Goal: Task Accomplishment & Management: Use online tool/utility

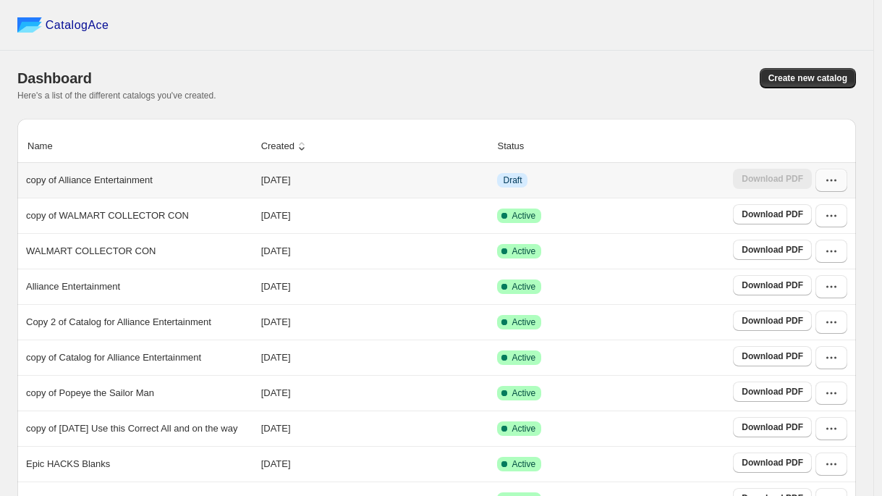
click at [840, 188] on button "button" at bounding box center [832, 180] width 32 height 23
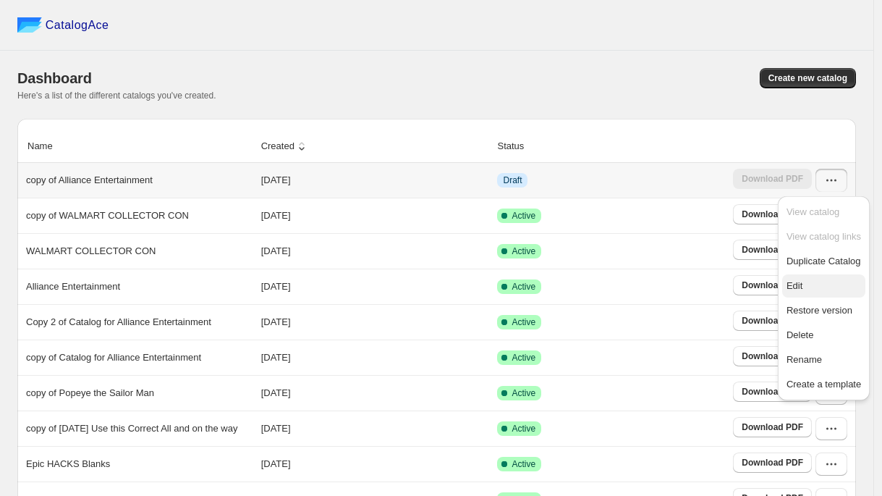
click at [790, 282] on span "Edit" at bounding box center [795, 285] width 16 height 11
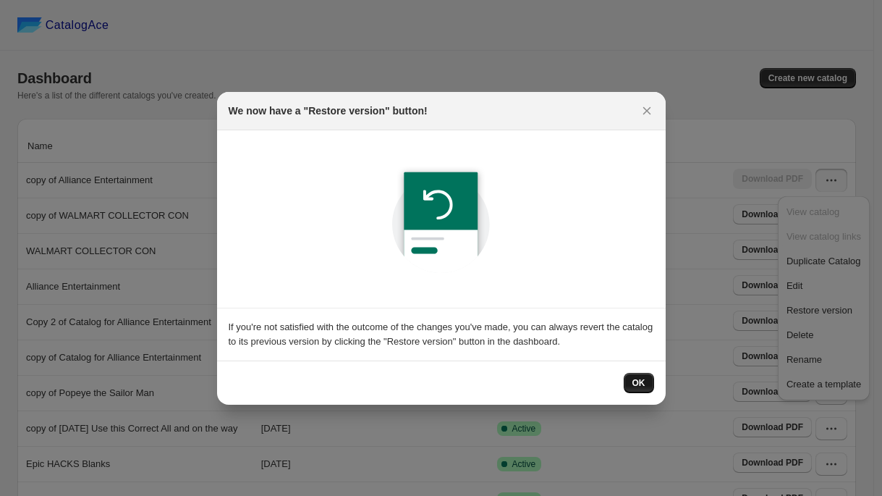
click at [635, 379] on span "OK" at bounding box center [639, 383] width 13 height 12
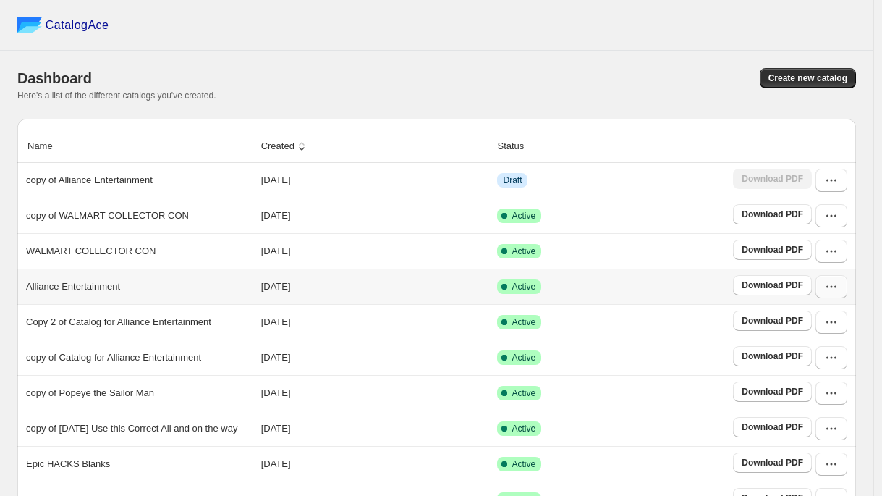
click at [835, 291] on icon "button" at bounding box center [831, 286] width 14 height 14
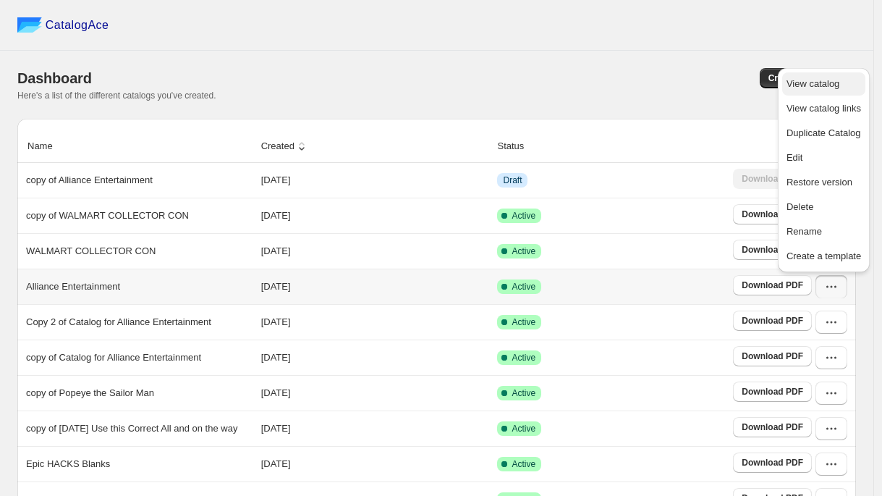
click at [814, 85] on span "View catalog" at bounding box center [813, 83] width 53 height 11
click at [683, 61] on div "Dashboard Create new catalog Here's a list of the different catalogs you've cre…" at bounding box center [436, 85] width 839 height 68
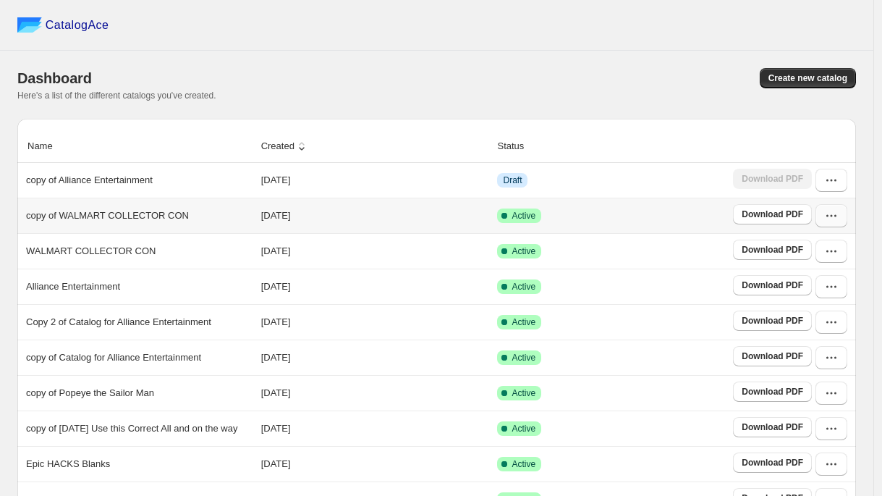
click at [838, 222] on icon "button" at bounding box center [831, 215] width 14 height 14
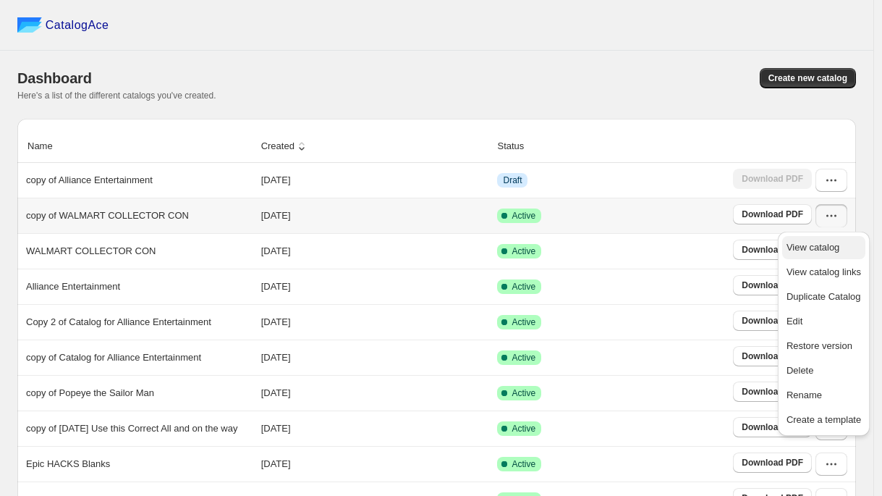
click at [799, 248] on span "View catalog" at bounding box center [813, 247] width 53 height 11
click at [798, 245] on span "View catalog" at bounding box center [813, 247] width 53 height 11
click at [839, 183] on icon "button" at bounding box center [831, 180] width 14 height 14
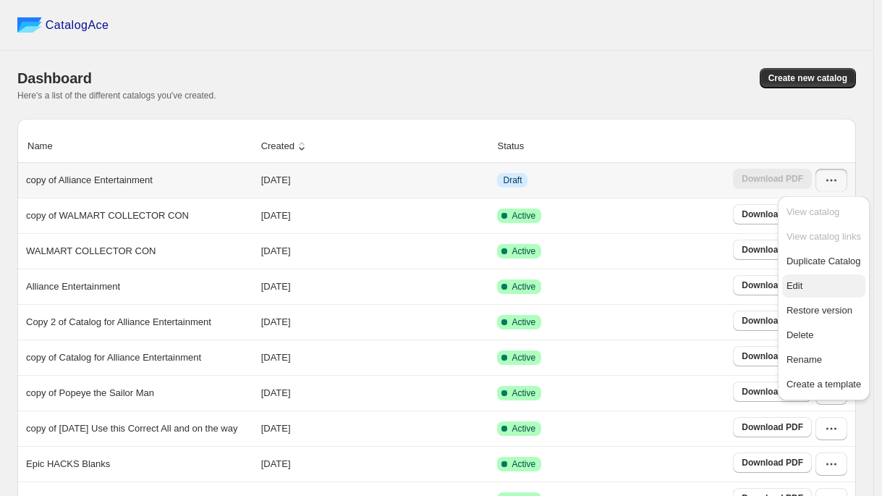
click at [798, 285] on span "Edit" at bounding box center [795, 285] width 16 height 11
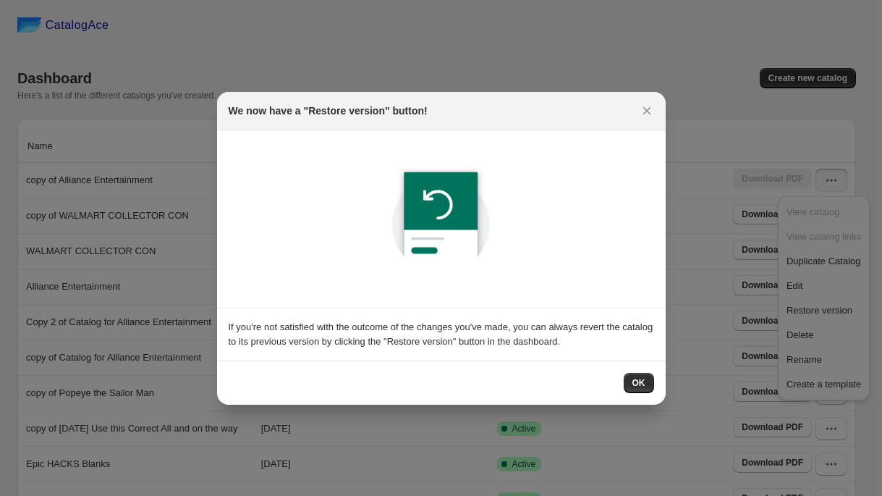
click at [643, 381] on span "OK" at bounding box center [639, 383] width 13 height 12
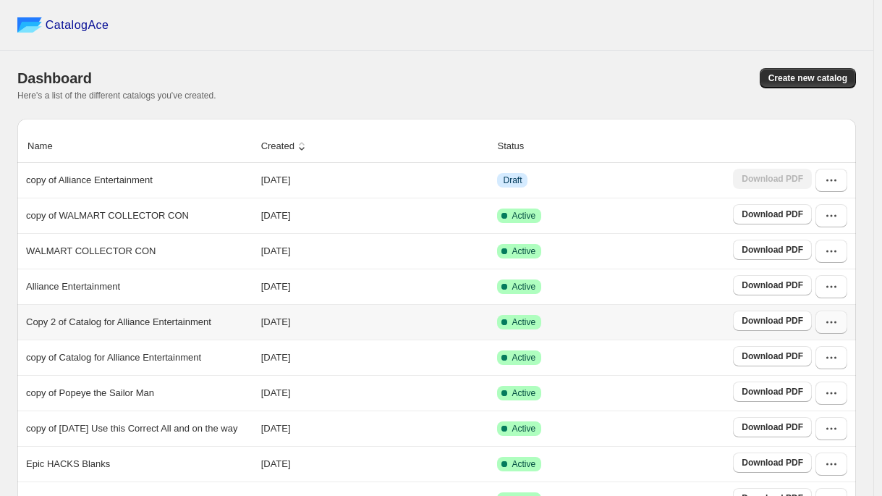
click at [839, 329] on icon "button" at bounding box center [831, 322] width 14 height 14
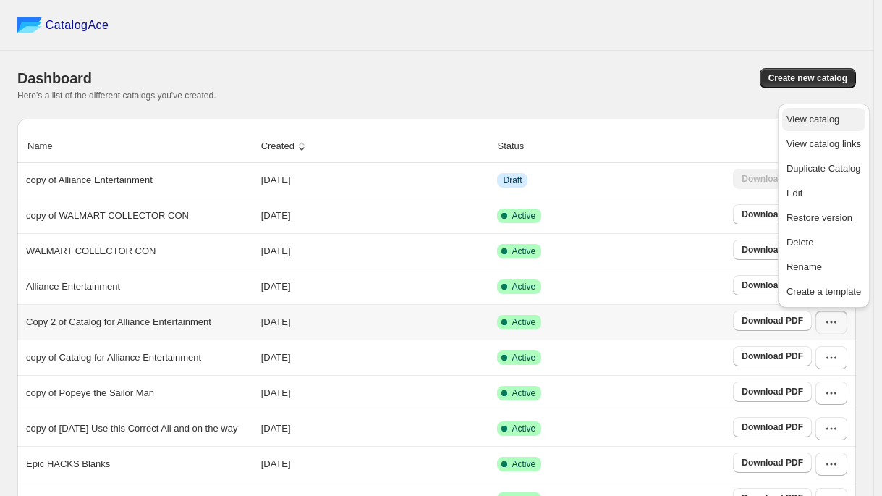
click at [804, 119] on span "View catalog" at bounding box center [813, 119] width 53 height 11
click at [838, 331] on button "button" at bounding box center [832, 321] width 32 height 23
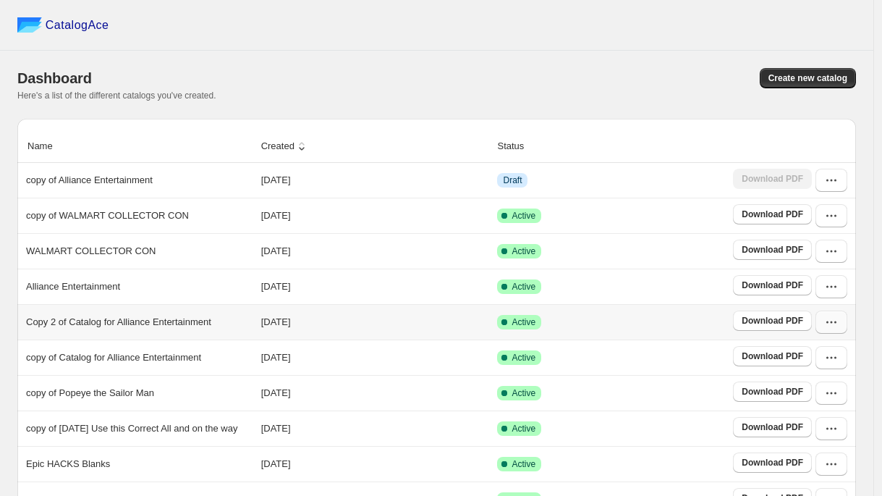
click at [836, 329] on icon "button" at bounding box center [831, 322] width 14 height 14
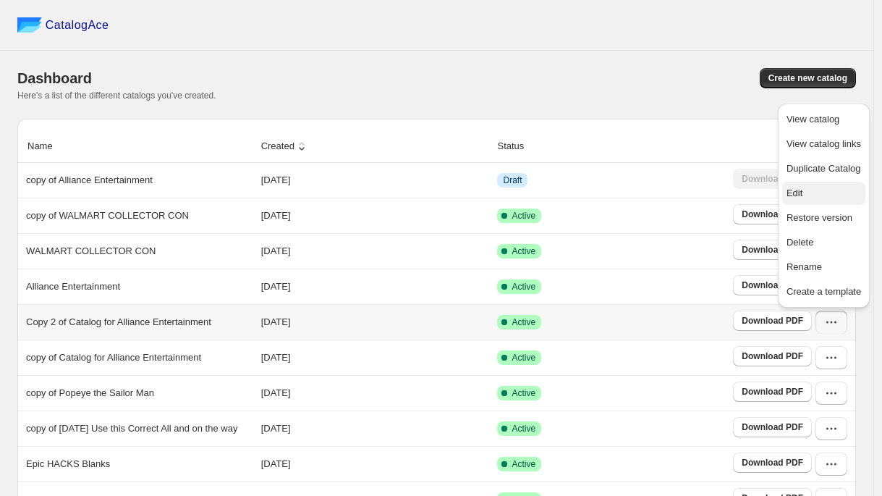
click at [805, 194] on span "Edit" at bounding box center [824, 193] width 75 height 14
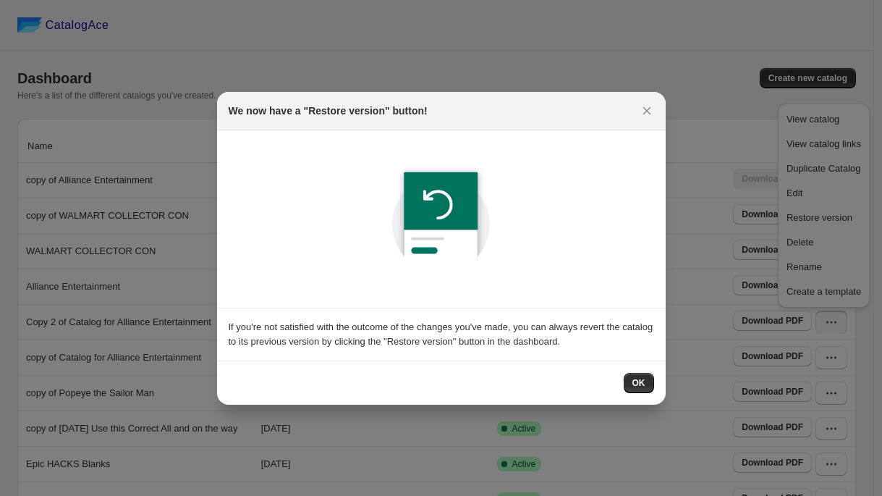
drag, startPoint x: 630, startPoint y: 382, endPoint x: 625, endPoint y: 365, distance: 18.1
click at [630, 381] on button "OK" at bounding box center [639, 383] width 30 height 20
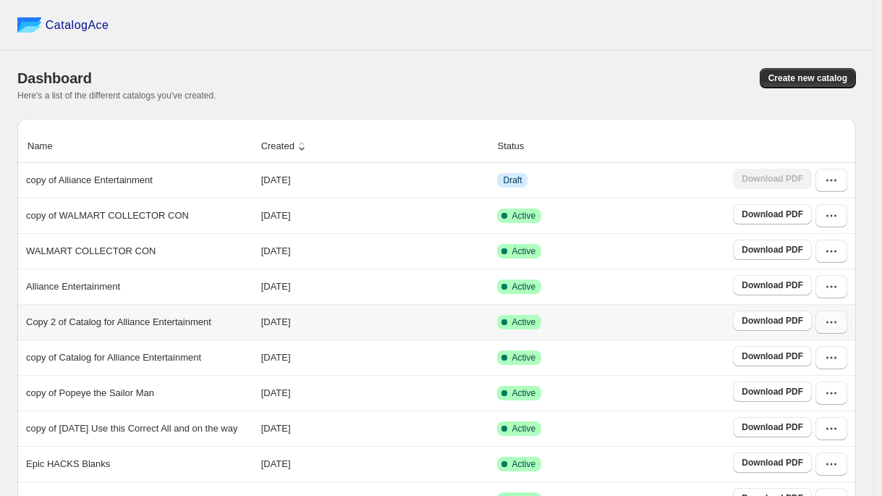
click at [835, 330] on button "button" at bounding box center [832, 321] width 32 height 23
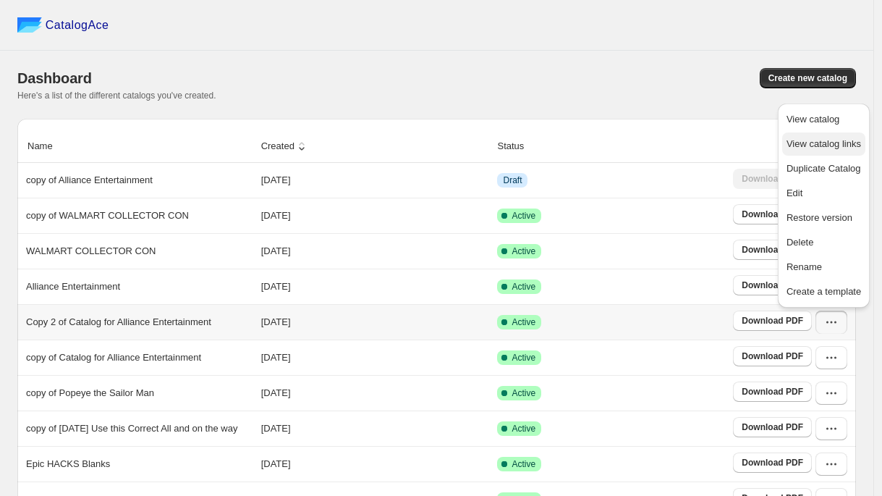
click at [802, 144] on span "View catalog links" at bounding box center [824, 143] width 75 height 11
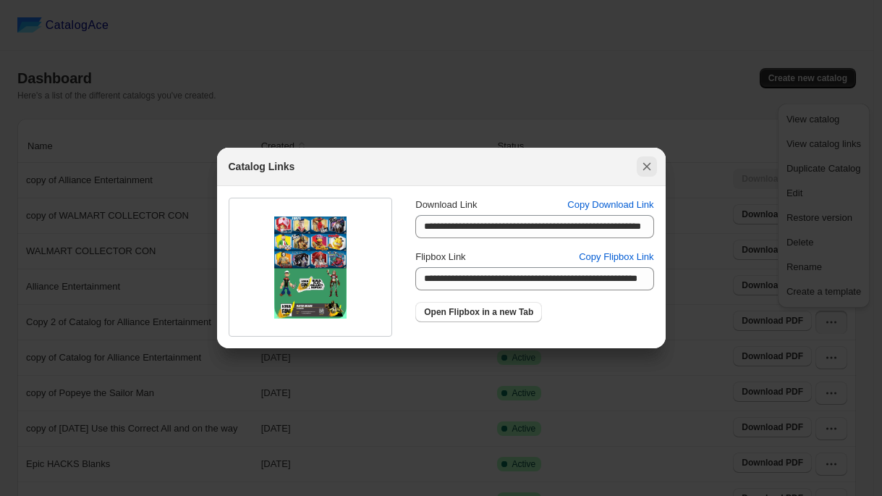
click at [648, 166] on icon ":rv:" at bounding box center [647, 166] width 14 height 14
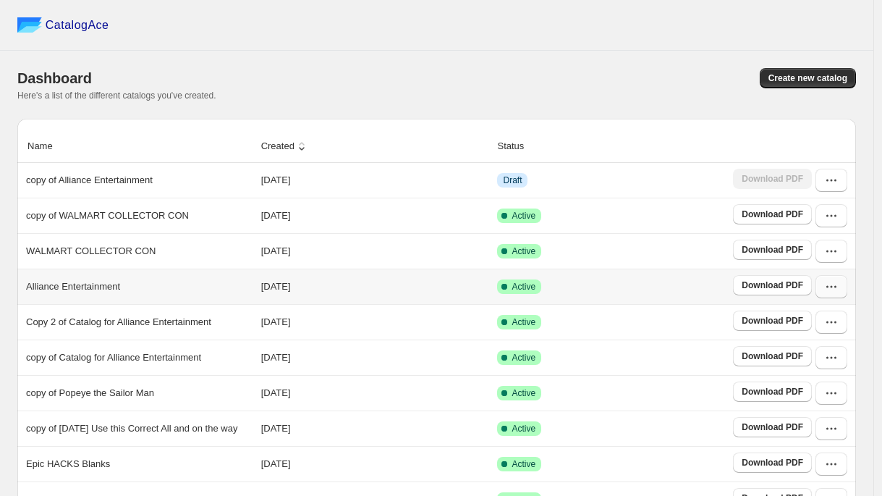
click at [839, 293] on icon "button" at bounding box center [831, 286] width 14 height 14
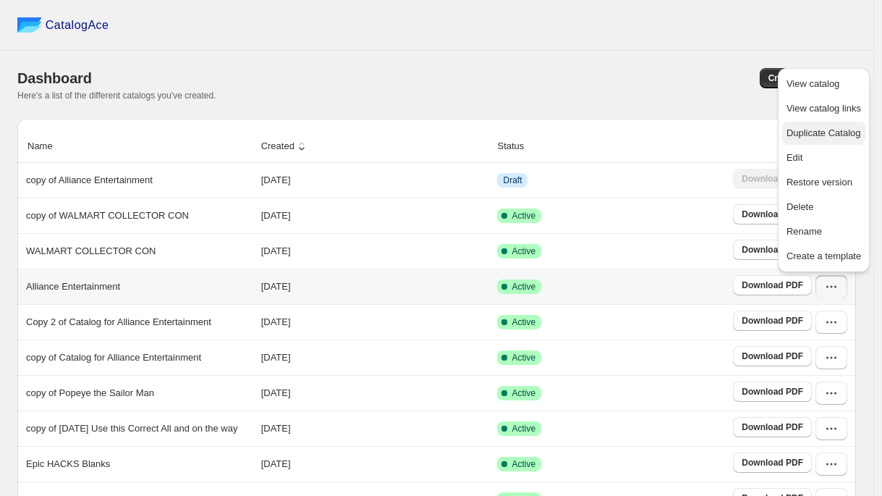
click at [802, 133] on span "Duplicate Catalog" at bounding box center [824, 132] width 75 height 11
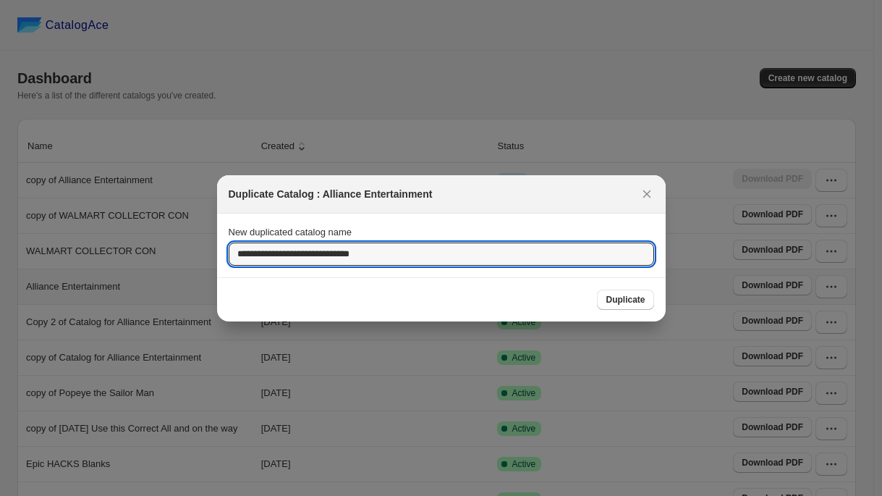
drag, startPoint x: 397, startPoint y: 257, endPoint x: 219, endPoint y: 253, distance: 178.8
click at [219, 253] on section "**********" at bounding box center [441, 246] width 449 height 64
drag, startPoint x: 379, startPoint y: 248, endPoint x: 221, endPoint y: 261, distance: 159.0
click at [221, 260] on section "**********" at bounding box center [441, 246] width 449 height 64
click at [328, 253] on input "**********" at bounding box center [442, 253] width 426 height 23
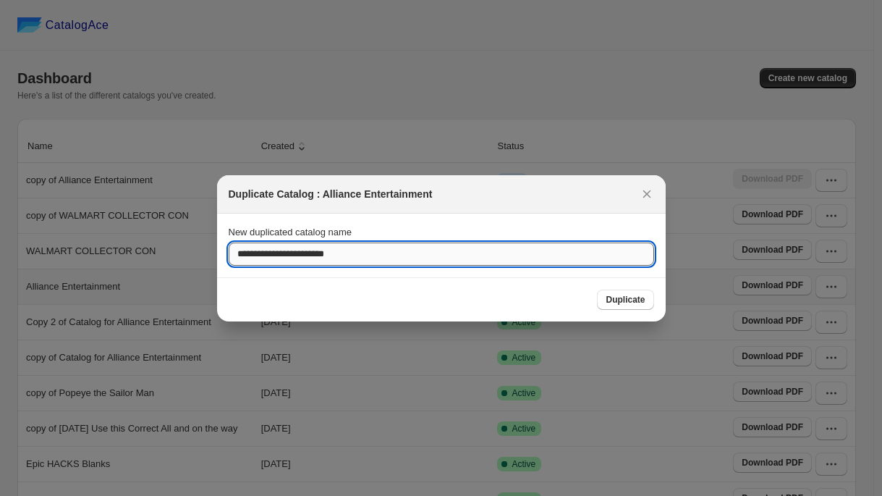
click at [324, 252] on input "**********" at bounding box center [442, 253] width 426 height 23
type input "**********"
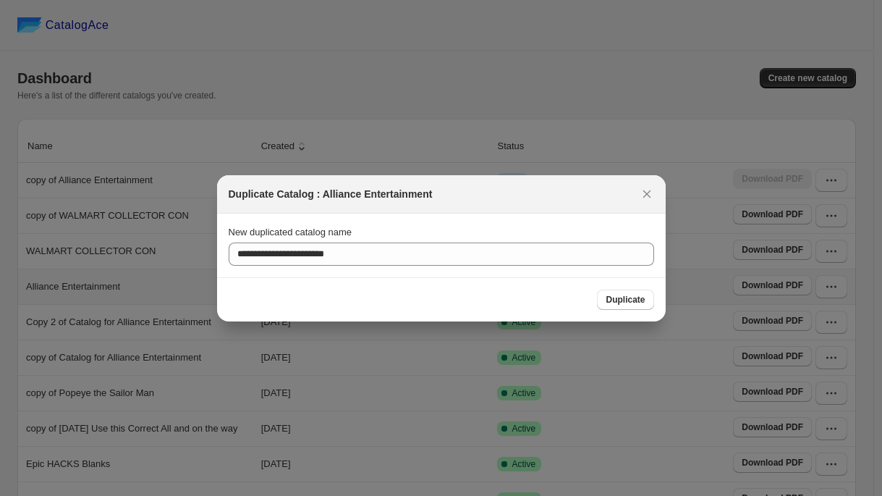
click at [628, 303] on span "Duplicate" at bounding box center [625, 300] width 39 height 12
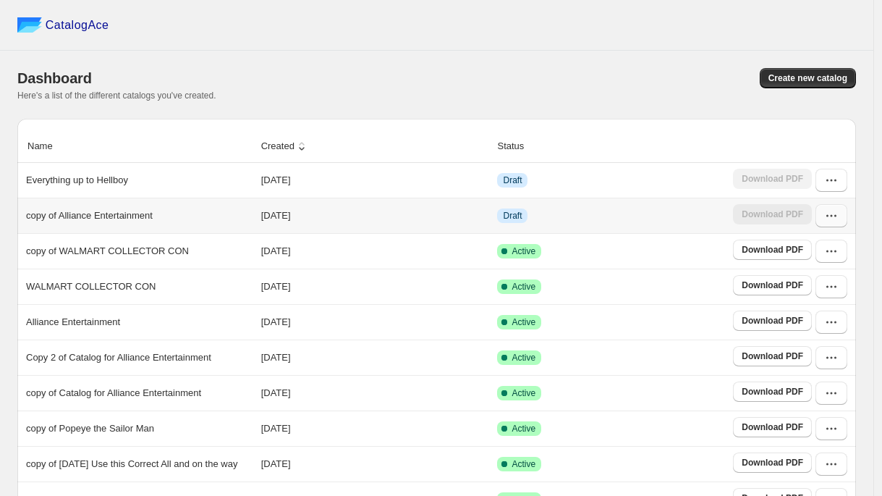
click at [839, 223] on icon "button" at bounding box center [831, 215] width 14 height 14
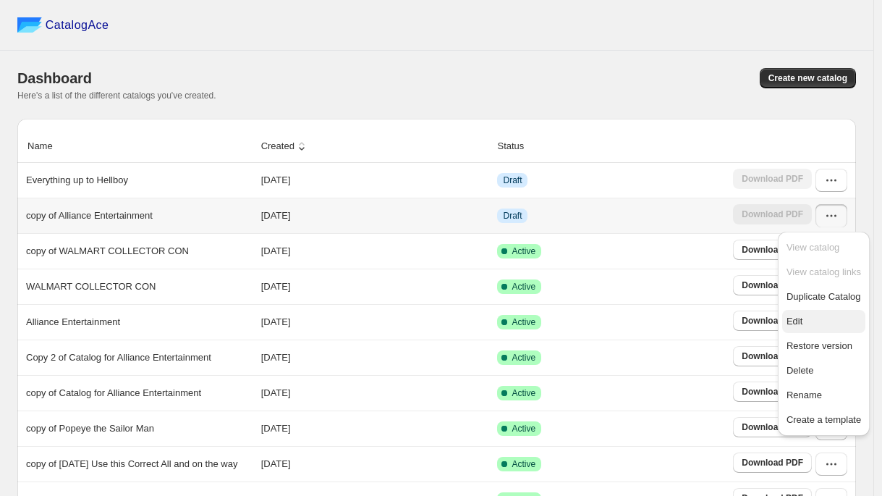
click at [800, 319] on span "Edit" at bounding box center [795, 321] width 16 height 11
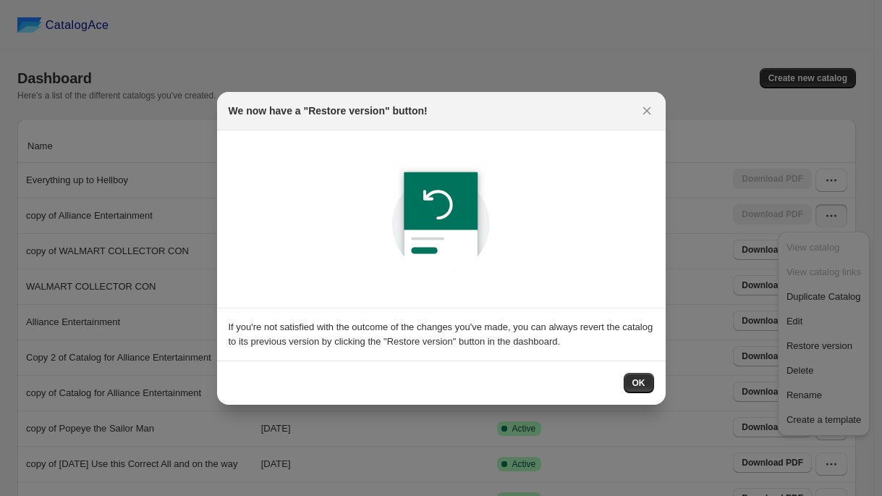
click at [639, 381] on span "OK" at bounding box center [639, 383] width 13 height 12
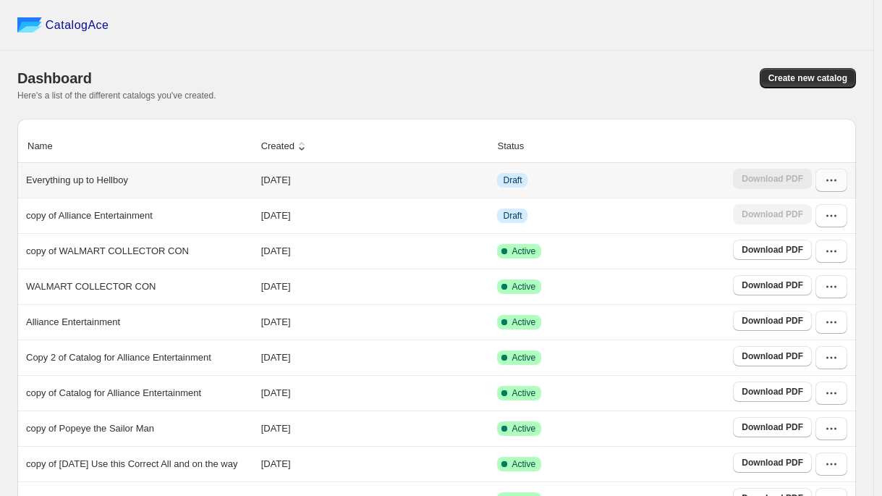
click at [841, 189] on button "button" at bounding box center [832, 180] width 32 height 23
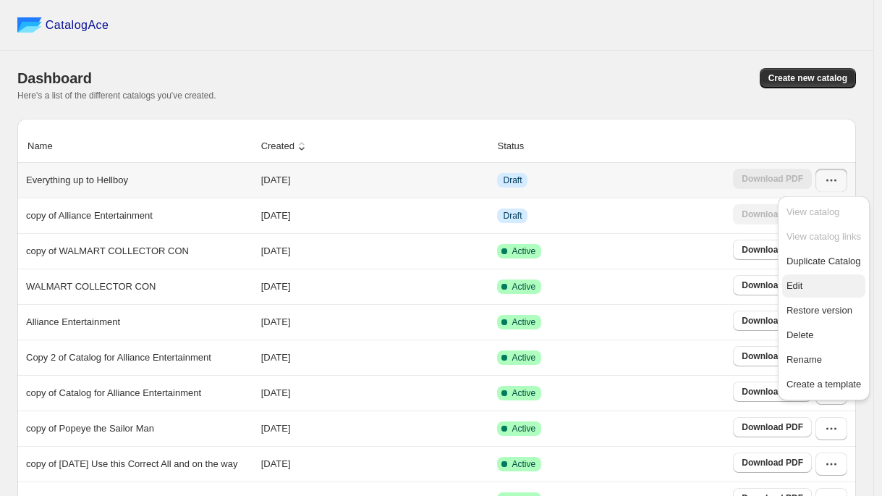
click at [798, 284] on span "Edit" at bounding box center [795, 285] width 16 height 11
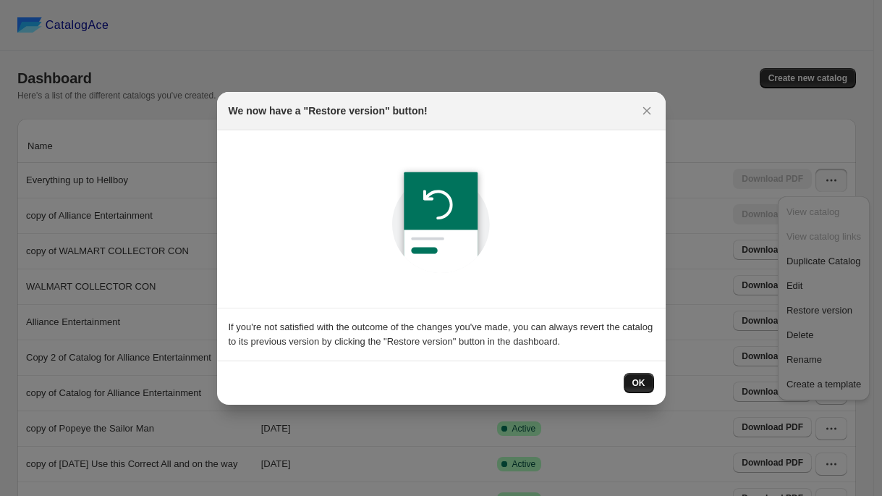
click at [638, 381] on span "OK" at bounding box center [639, 383] width 13 height 12
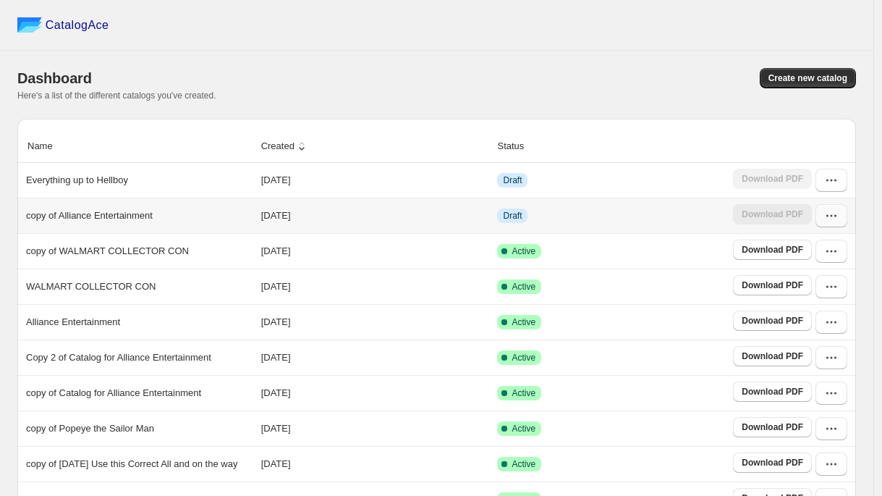
click at [839, 224] on button "button" at bounding box center [832, 215] width 32 height 23
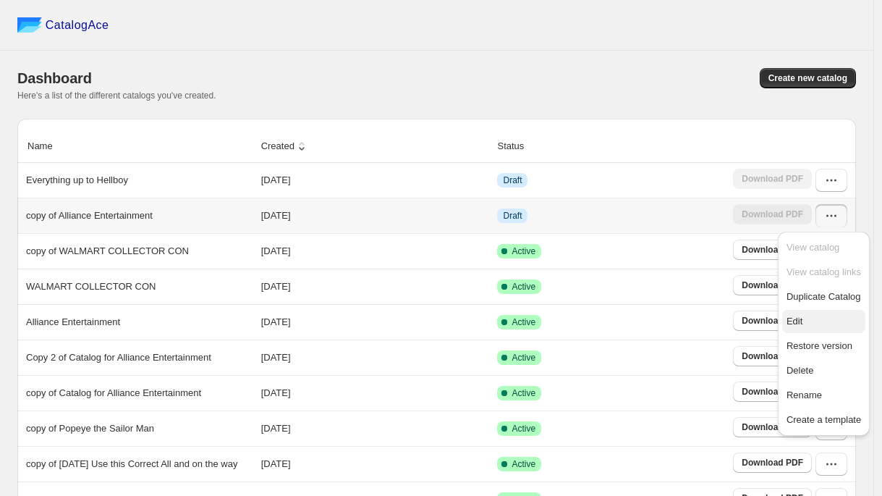
click at [807, 319] on span "Edit" at bounding box center [824, 321] width 75 height 14
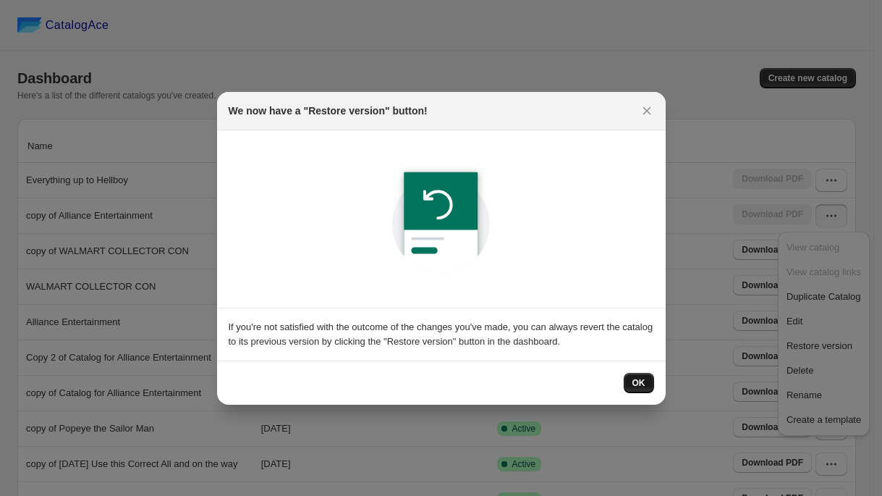
click at [638, 379] on span "OK" at bounding box center [639, 383] width 13 height 12
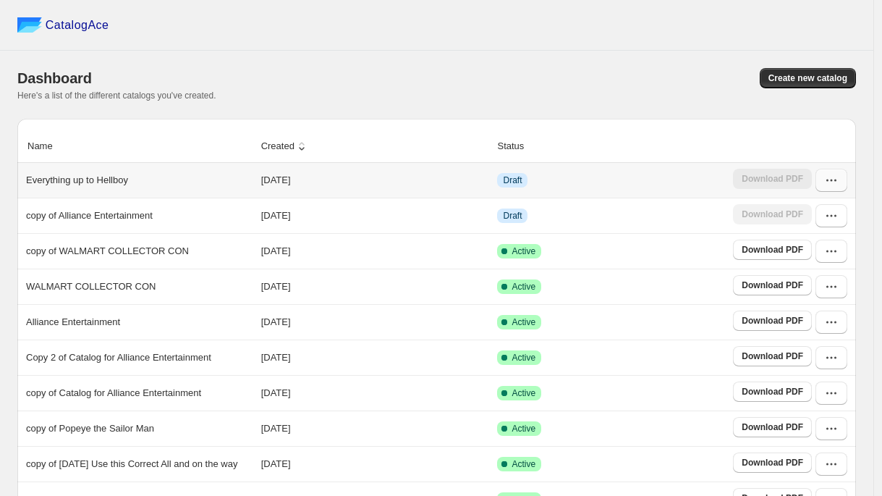
click at [839, 185] on icon "button" at bounding box center [831, 180] width 14 height 14
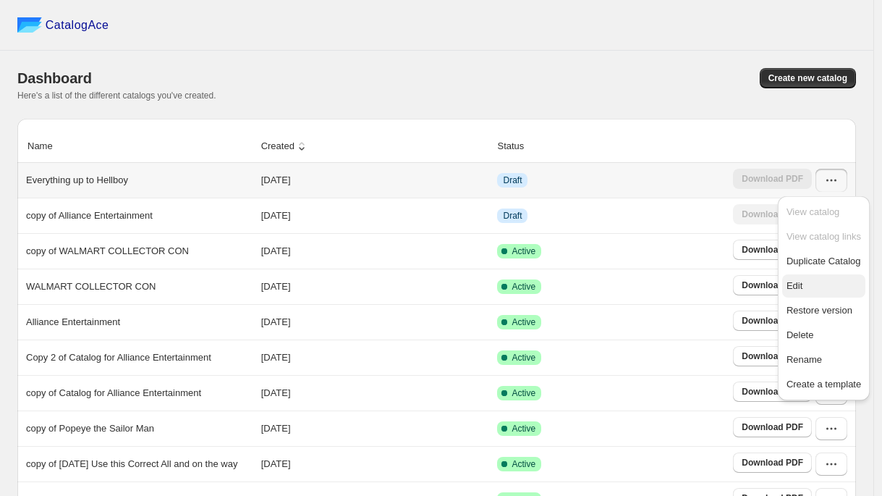
click at [792, 284] on span "Edit" at bounding box center [795, 285] width 16 height 11
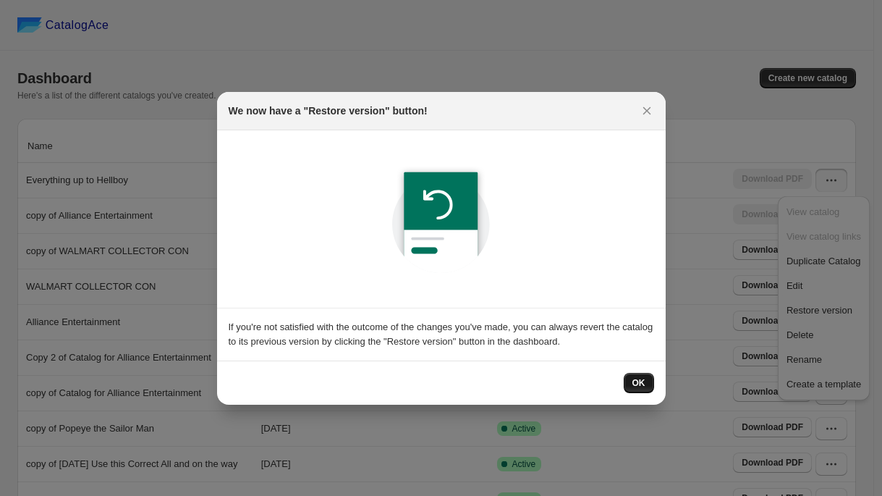
click at [631, 381] on button "OK" at bounding box center [639, 383] width 30 height 20
